Goal: Task Accomplishment & Management: Complete application form

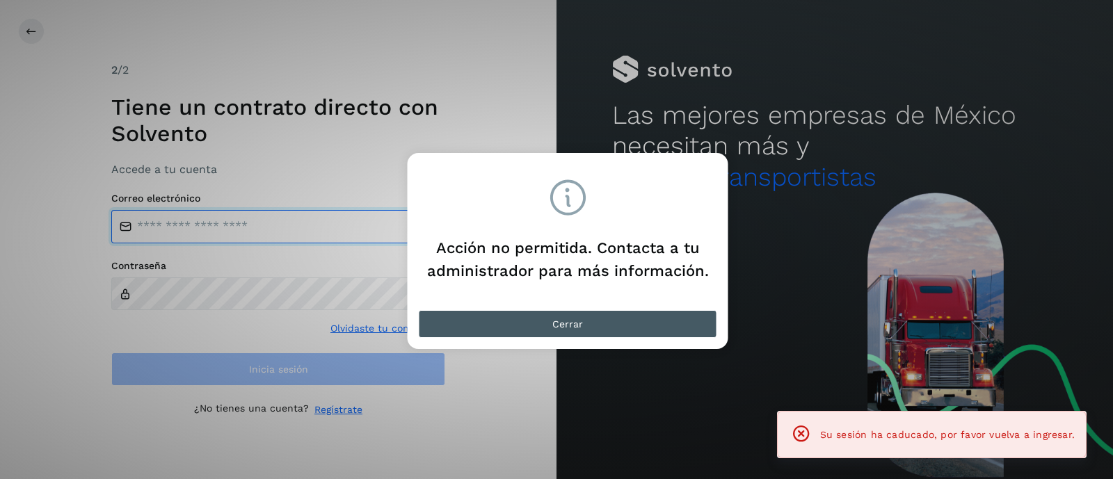
type input "**********"
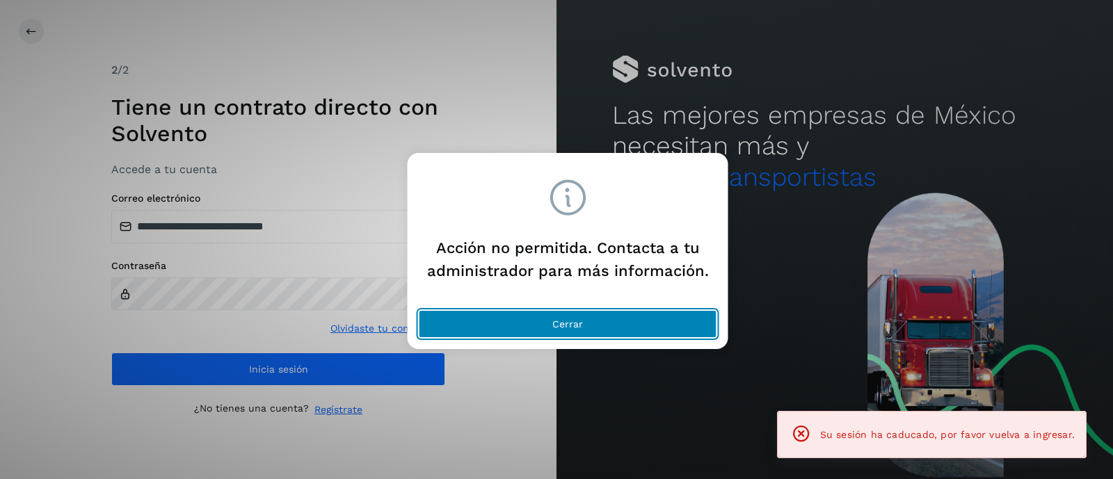
click at [573, 325] on span "Cerrar" at bounding box center [567, 324] width 31 height 10
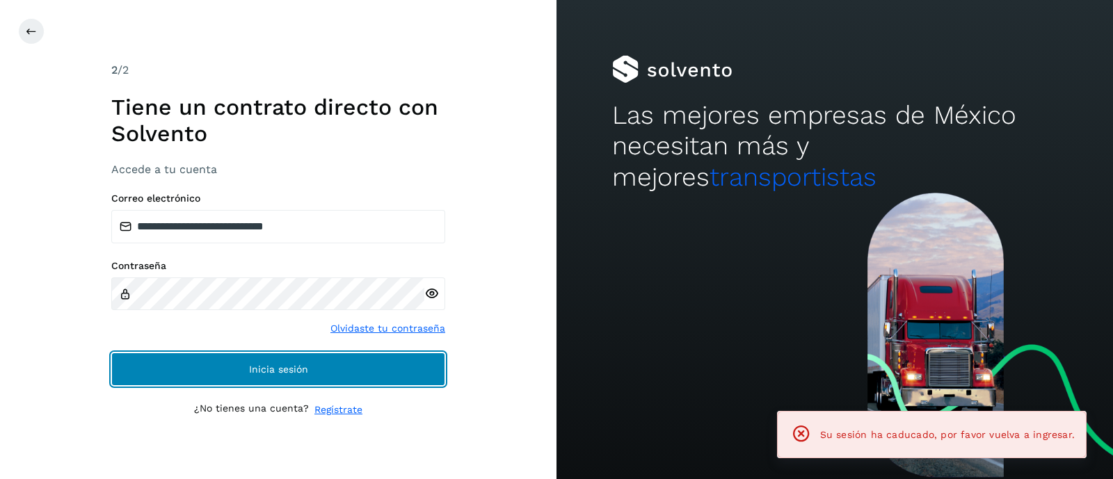
click at [405, 367] on button "Inicia sesión" at bounding box center [278, 369] width 334 height 33
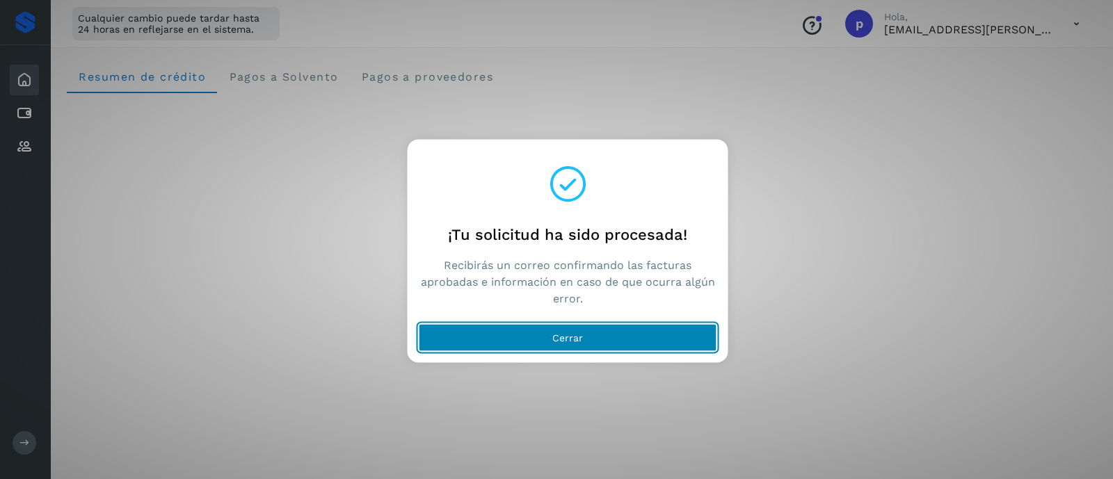
click at [529, 339] on button "Cerrar" at bounding box center [568, 337] width 298 height 28
